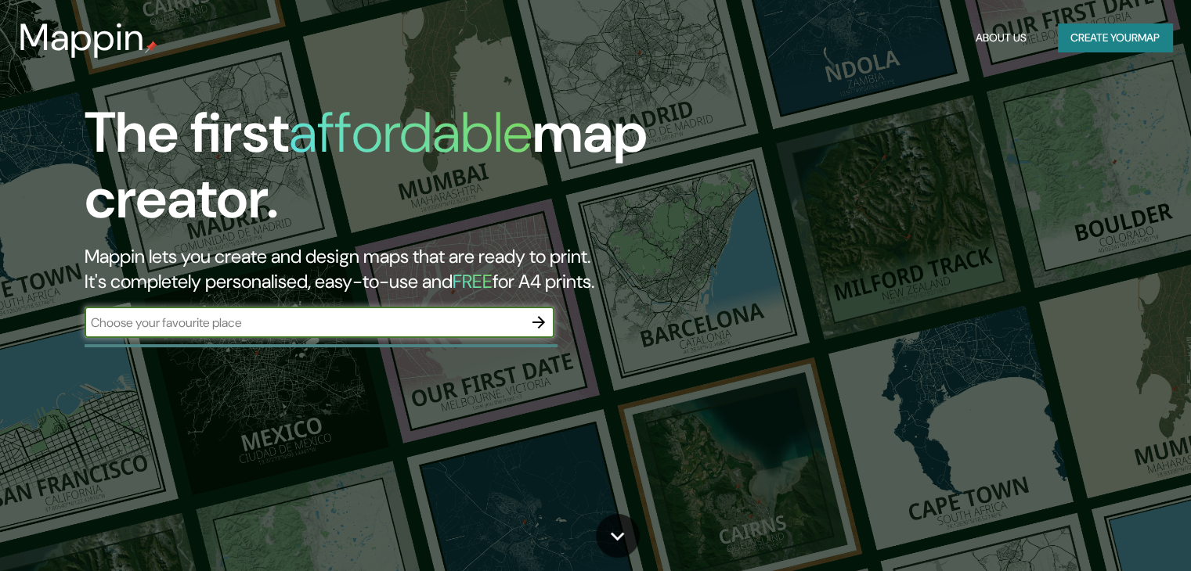
click at [247, 322] on input "text" at bounding box center [304, 323] width 438 height 18
type input "Parque mitre [GEOGRAPHIC_DATA] capital"
click at [542, 312] on button "button" at bounding box center [538, 322] width 31 height 31
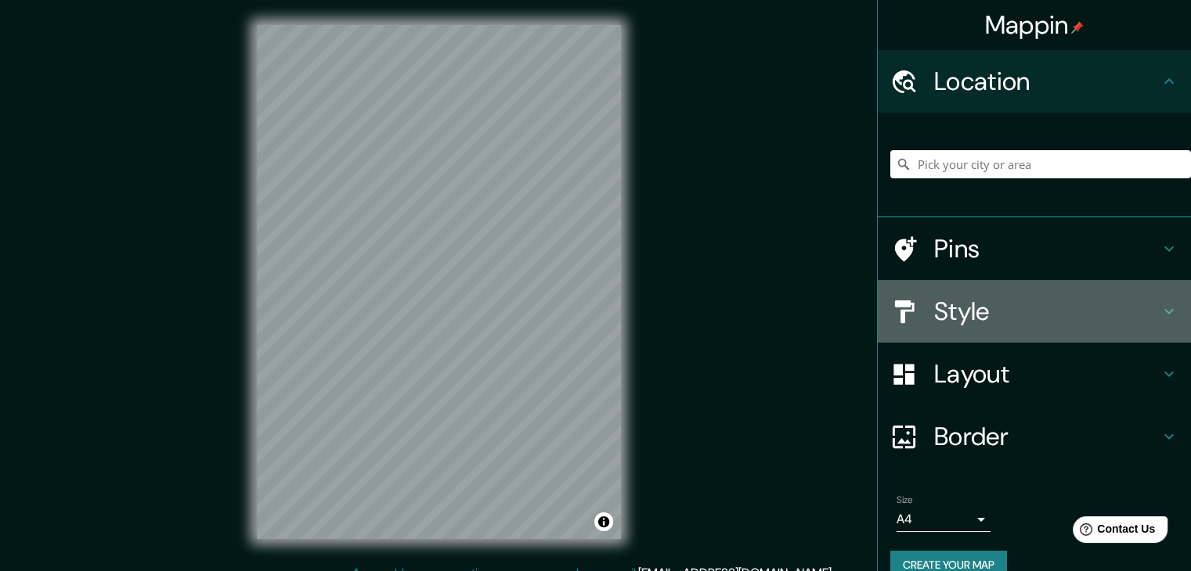
click at [926, 291] on div "Style" at bounding box center [1034, 311] width 313 height 63
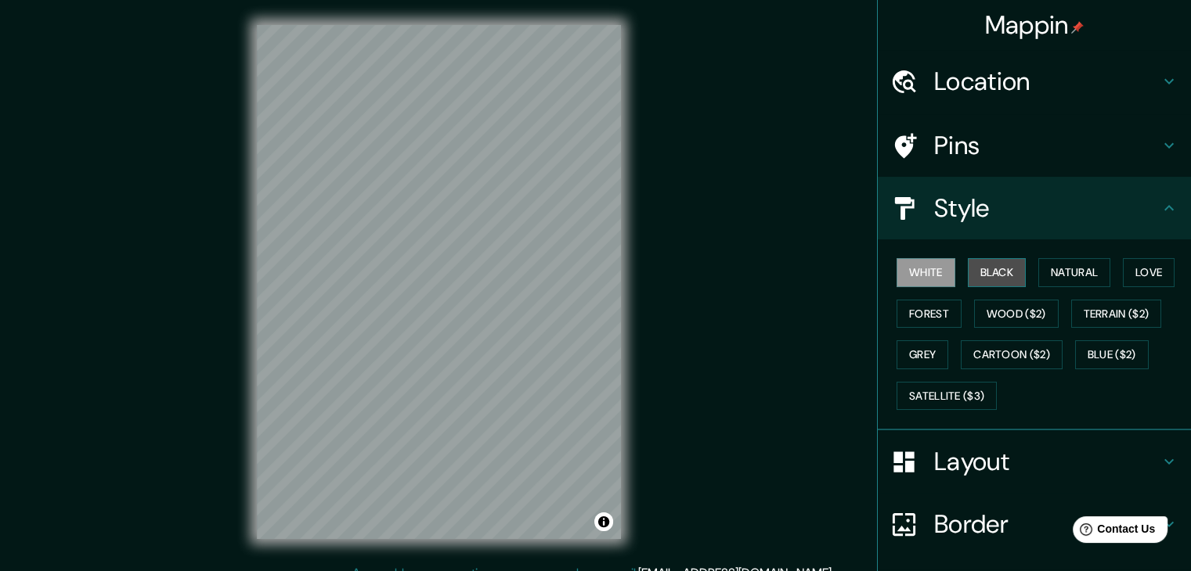
click at [978, 267] on button "Black" at bounding box center [997, 272] width 59 height 29
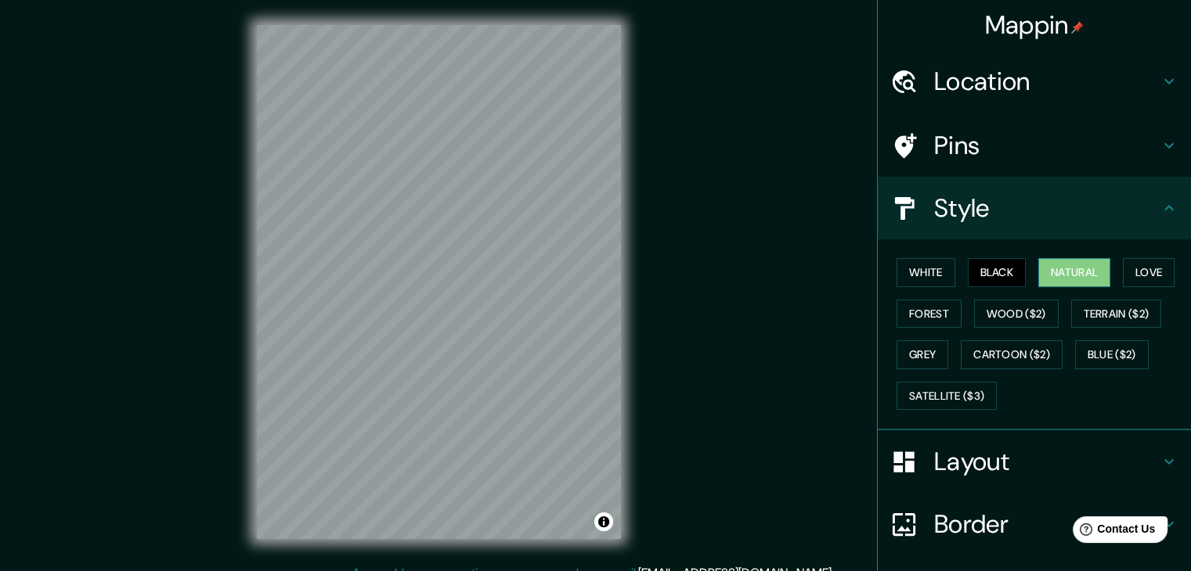
click at [1072, 264] on button "Natural" at bounding box center [1074, 272] width 72 height 29
click at [987, 270] on button "Black" at bounding box center [997, 272] width 59 height 29
click at [902, 267] on button "White" at bounding box center [925, 272] width 59 height 29
